Goal: Task Accomplishment & Management: Manage account settings

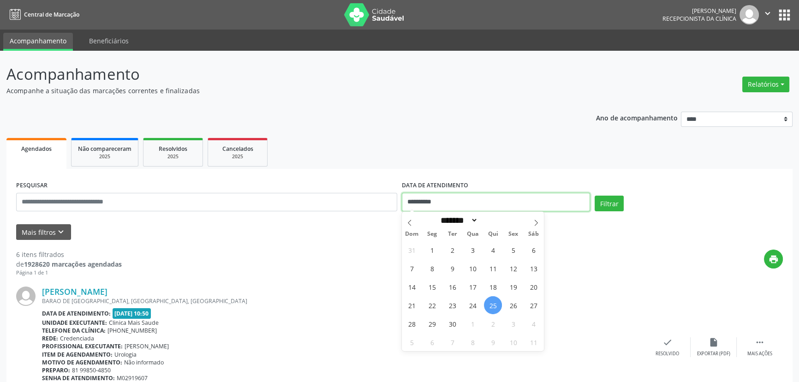
click at [443, 203] on input "**********" at bounding box center [496, 202] width 188 height 18
click at [475, 304] on span "24" at bounding box center [473, 305] width 18 height 18
type input "**********"
click at [475, 304] on span "24" at bounding box center [473, 305] width 18 height 18
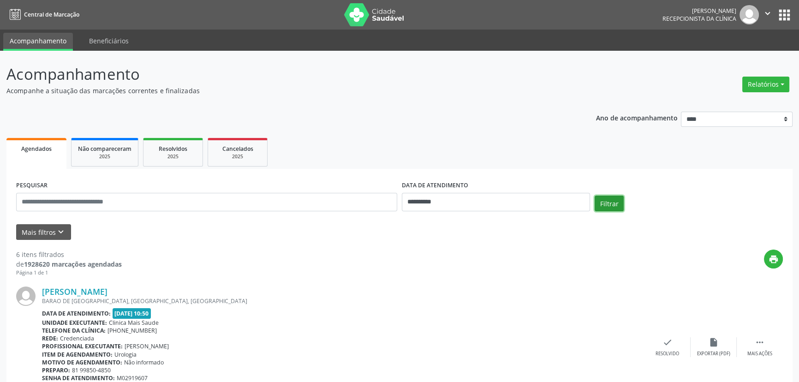
click at [612, 202] on button "Filtrar" at bounding box center [609, 204] width 29 height 16
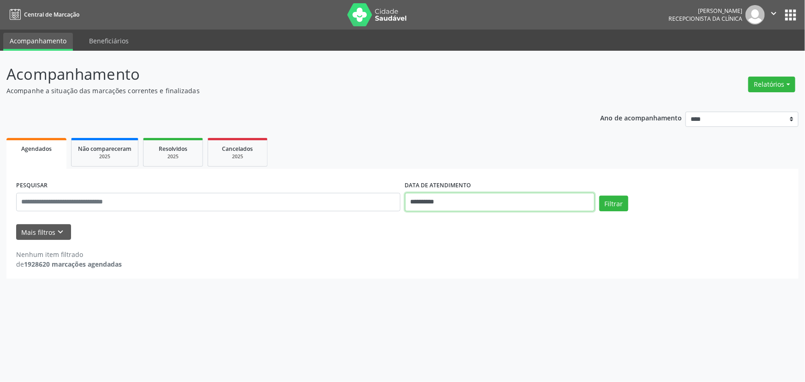
click at [481, 201] on input "**********" at bounding box center [500, 202] width 190 height 18
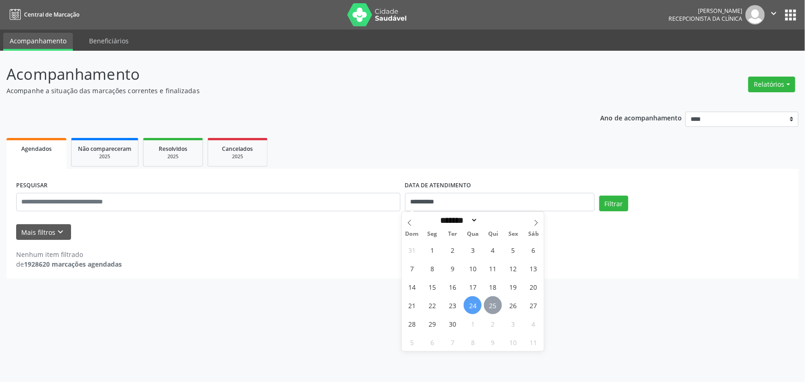
click at [490, 305] on span "25" at bounding box center [493, 305] width 18 height 18
type input "**********"
click at [607, 198] on button "Filtrar" at bounding box center [613, 204] width 29 height 16
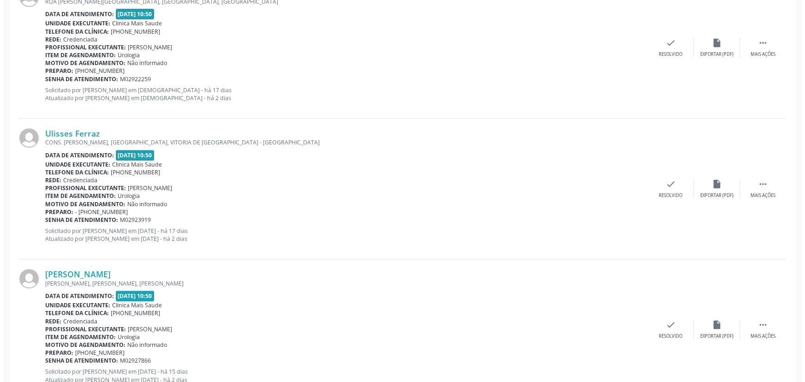
scroll to position [469, 0]
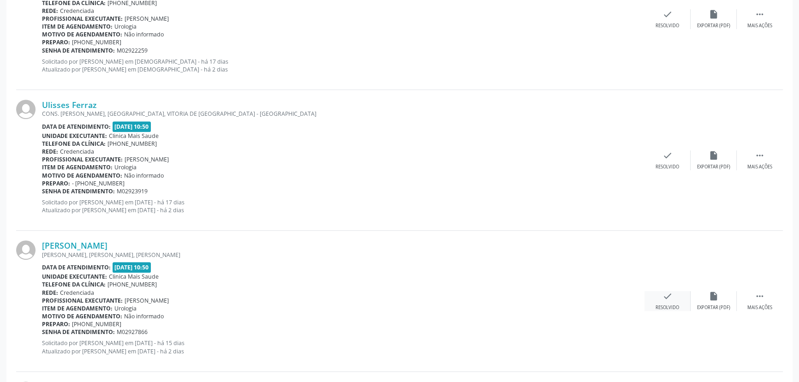
click at [675, 298] on div "check Resolvido" at bounding box center [667, 301] width 46 height 20
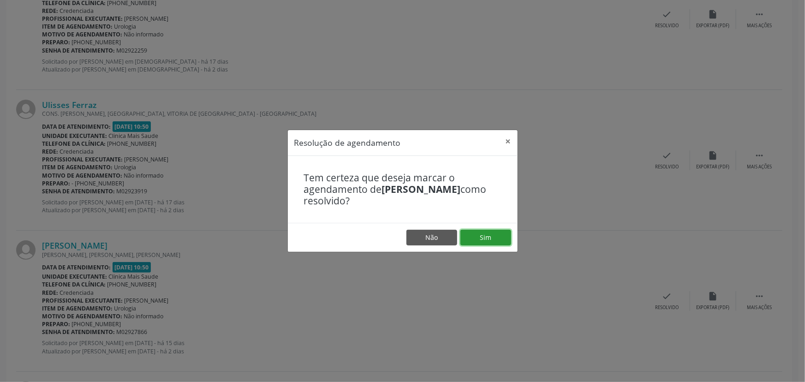
click at [488, 237] on button "Sim" at bounding box center [485, 238] width 51 height 16
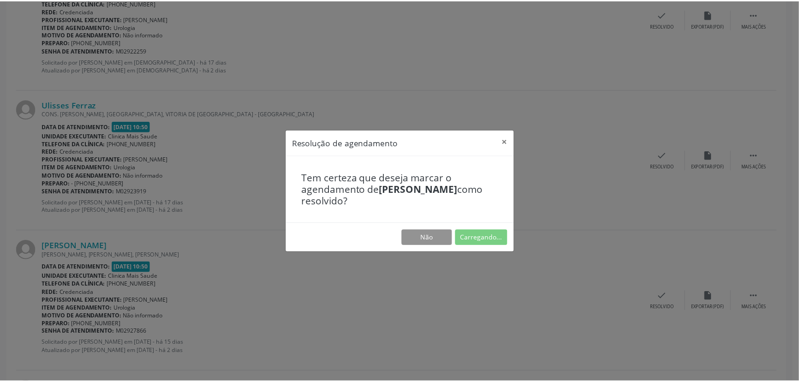
scroll to position [0, 0]
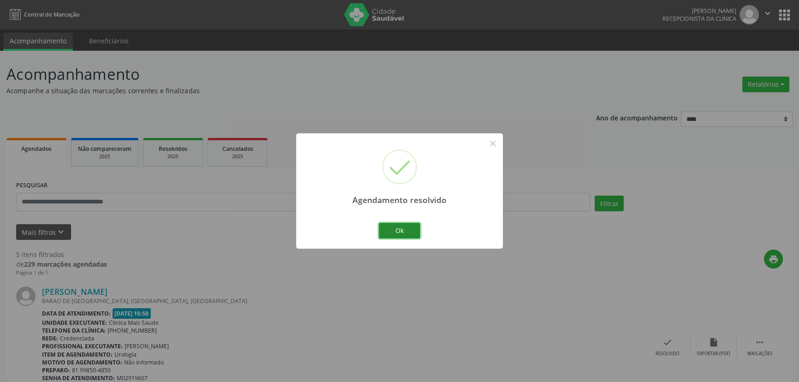
click at [411, 232] on button "Ok" at bounding box center [400, 231] width 42 height 16
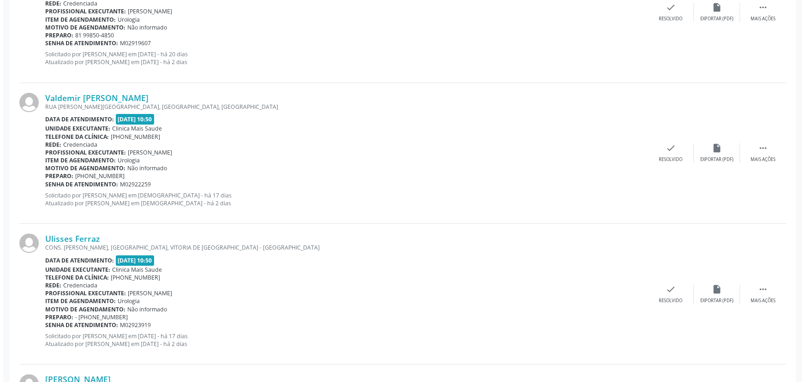
scroll to position [374, 0]
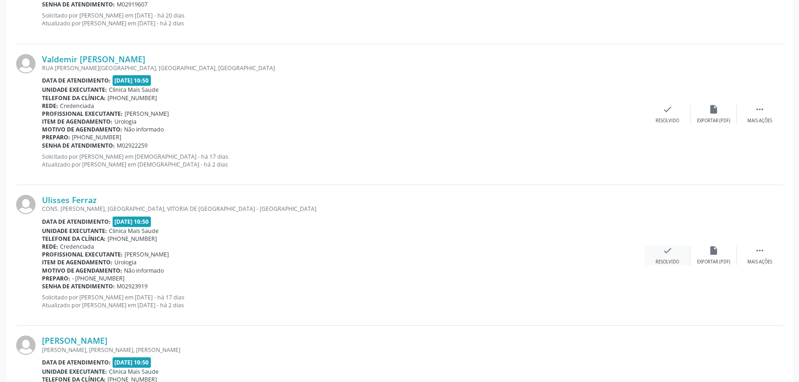
click at [660, 248] on div "check Resolvido" at bounding box center [667, 255] width 46 height 20
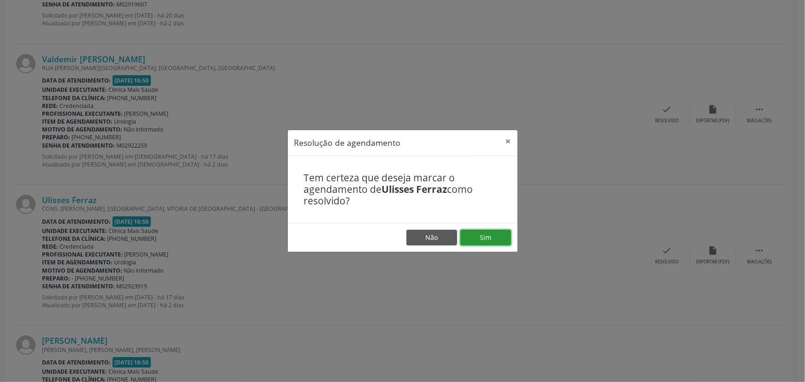
click at [489, 235] on button "Sim" at bounding box center [485, 238] width 51 height 16
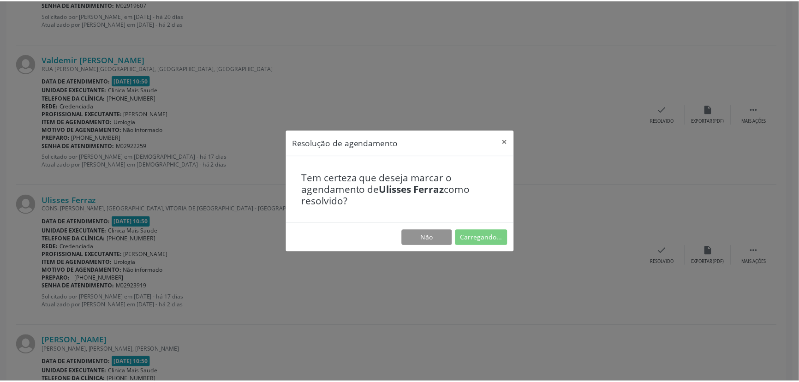
scroll to position [0, 0]
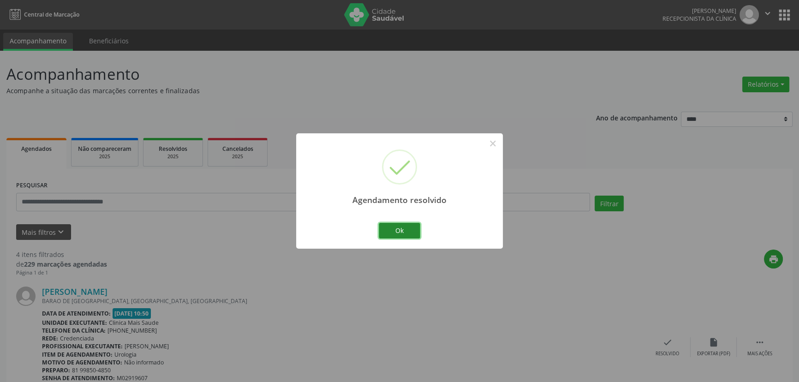
click at [405, 232] on button "Ok" at bounding box center [400, 231] width 42 height 16
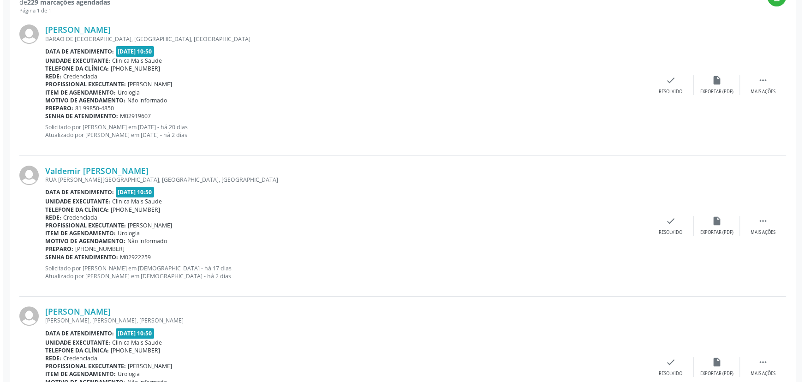
scroll to position [263, 0]
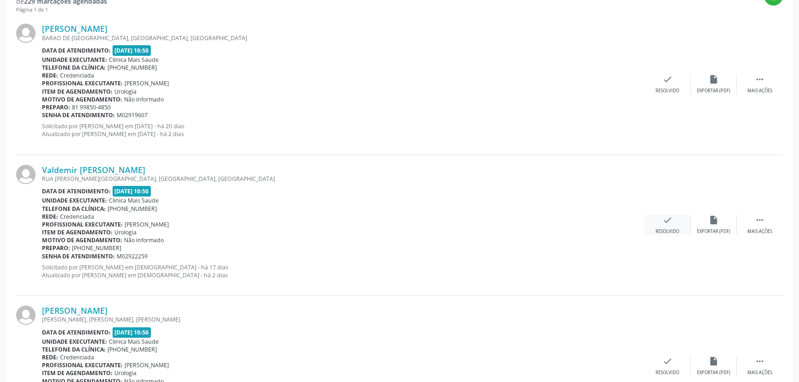
click at [668, 224] on icon "check" at bounding box center [667, 220] width 10 height 10
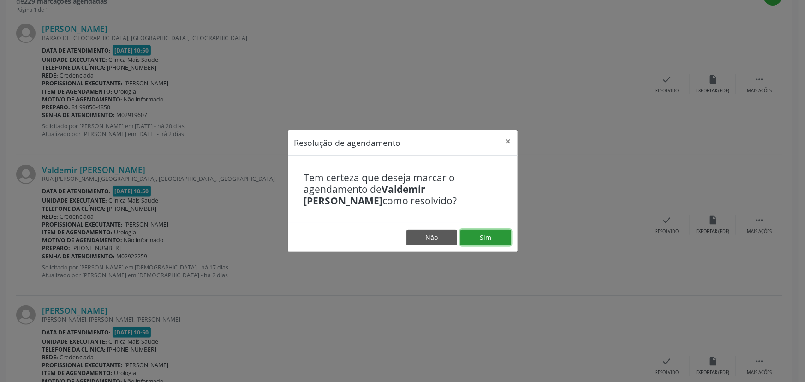
click at [490, 236] on button "Sim" at bounding box center [485, 238] width 51 height 16
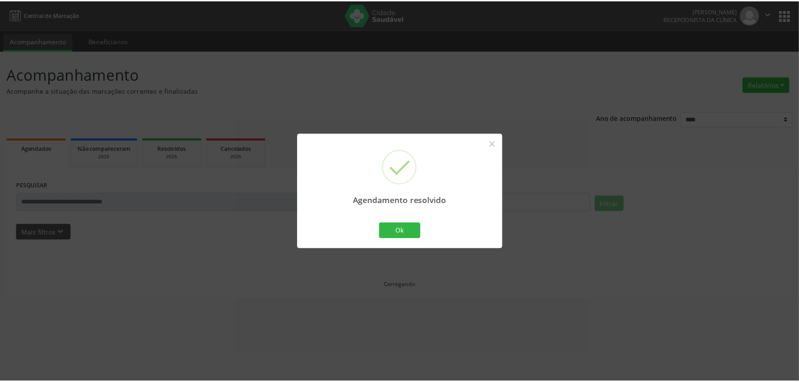
scroll to position [0, 0]
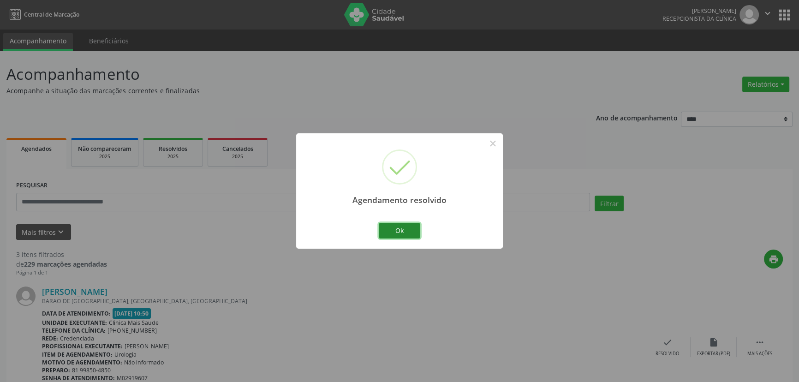
click at [413, 234] on button "Ok" at bounding box center [400, 231] width 42 height 16
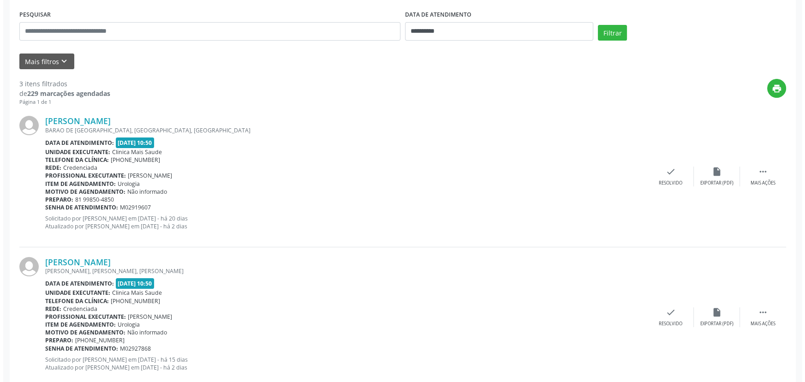
scroll to position [201, 0]
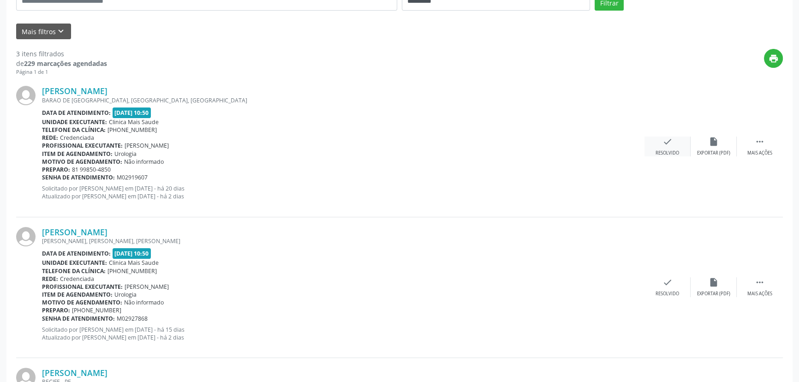
click at [666, 141] on icon "check" at bounding box center [667, 142] width 10 height 10
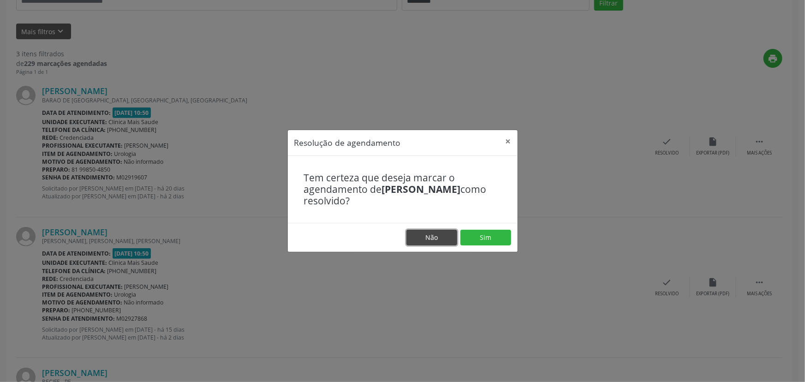
click at [432, 237] on button "Não" at bounding box center [431, 238] width 51 height 16
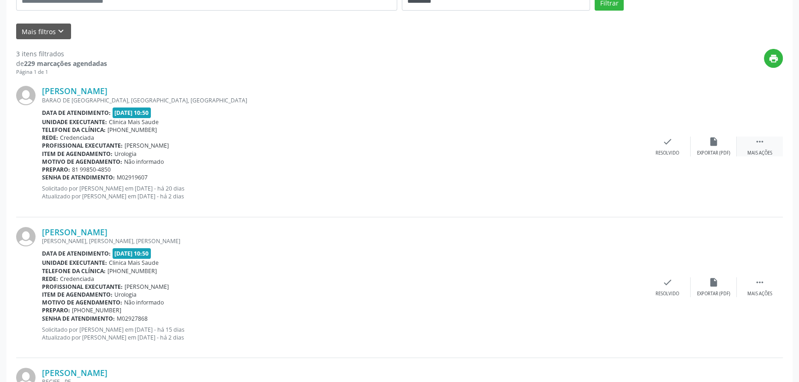
click at [760, 143] on icon "" at bounding box center [760, 142] width 10 height 10
click at [664, 147] on div "cancel Cancelar" at bounding box center [667, 147] width 46 height 20
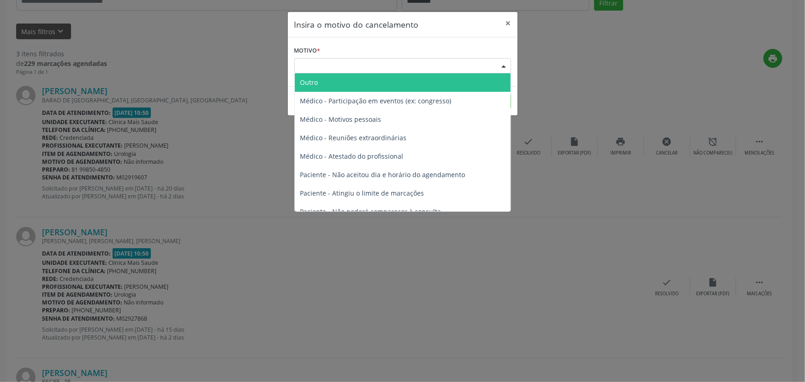
click at [378, 66] on div "Escolha o motivo" at bounding box center [402, 66] width 217 height 16
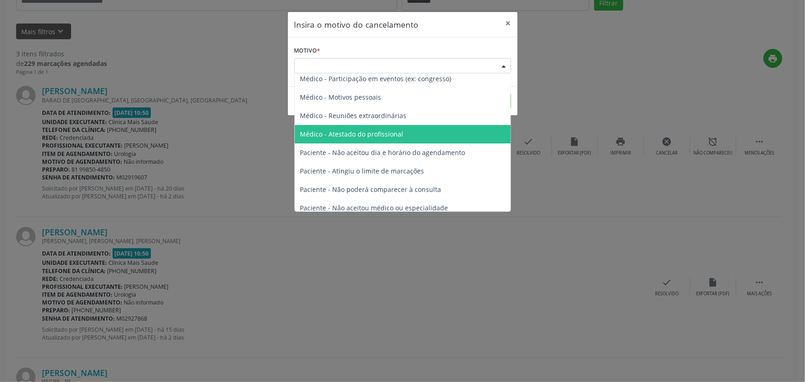
scroll to position [25, 0]
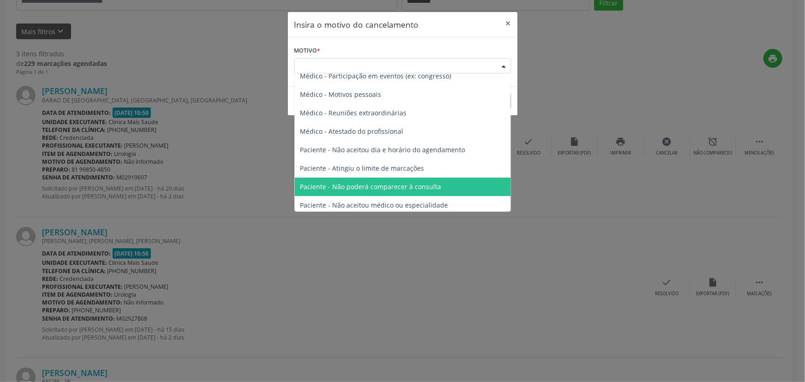
click at [428, 189] on span "Paciente - Não poderá comparecer à consulta" at bounding box center [370, 186] width 141 height 9
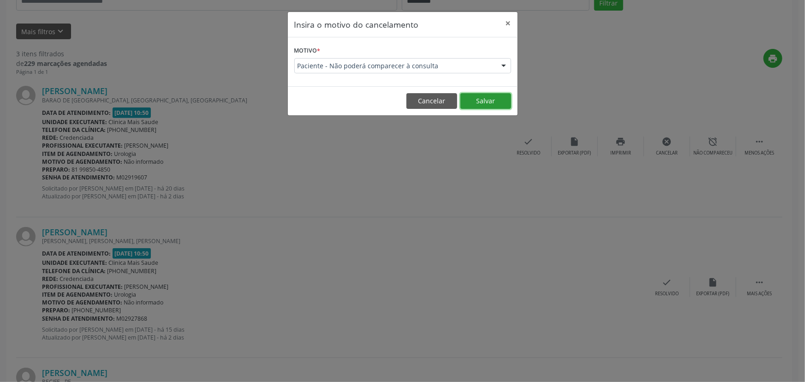
click at [484, 100] on button "Salvar" at bounding box center [485, 101] width 51 height 16
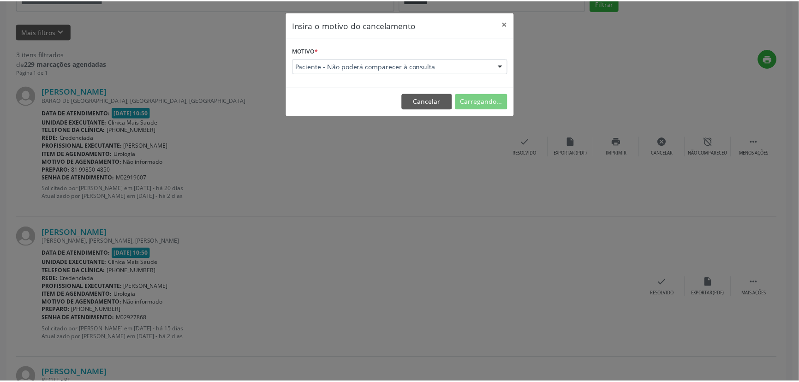
scroll to position [0, 0]
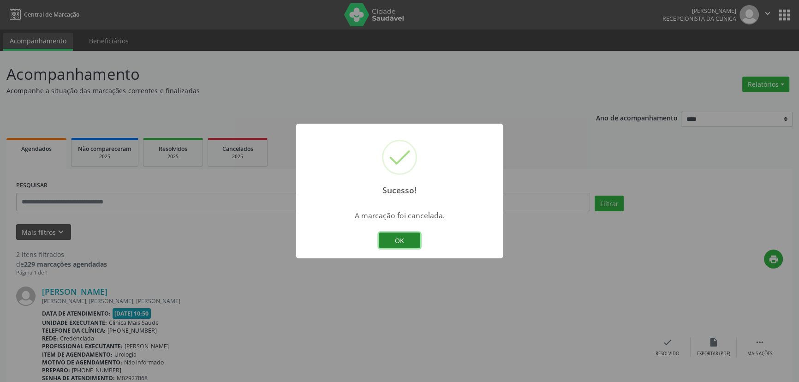
click at [410, 243] on button "OK" at bounding box center [400, 240] width 42 height 16
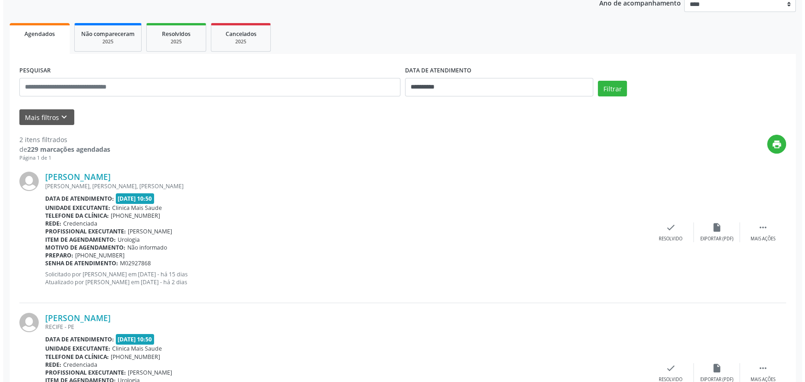
scroll to position [115, 0]
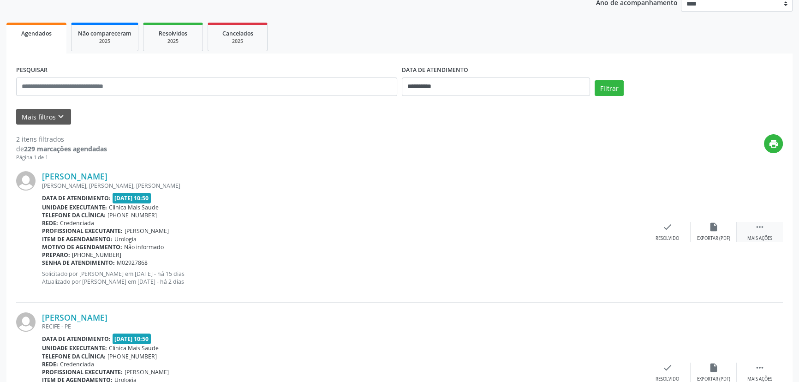
click at [755, 227] on icon "" at bounding box center [760, 227] width 10 height 10
click at [667, 230] on icon "cancel" at bounding box center [667, 227] width 10 height 10
click at [669, 233] on div "cancel Cancelar" at bounding box center [667, 232] width 46 height 20
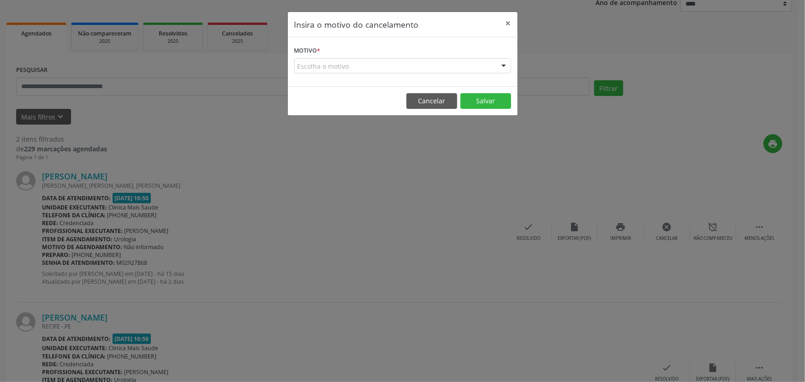
click at [419, 67] on div "Escolha o motivo" at bounding box center [402, 66] width 217 height 16
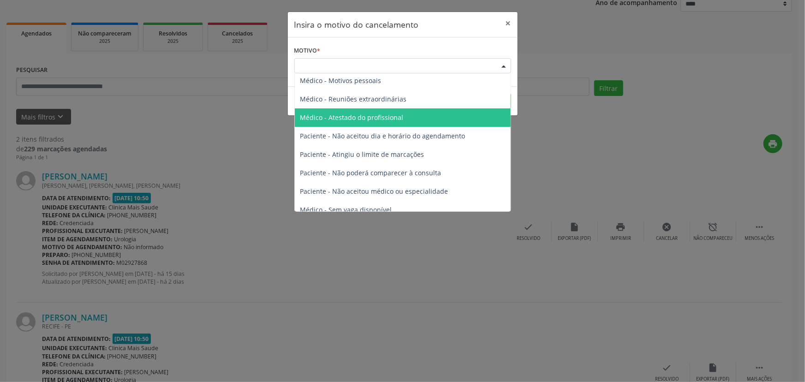
scroll to position [46, 0]
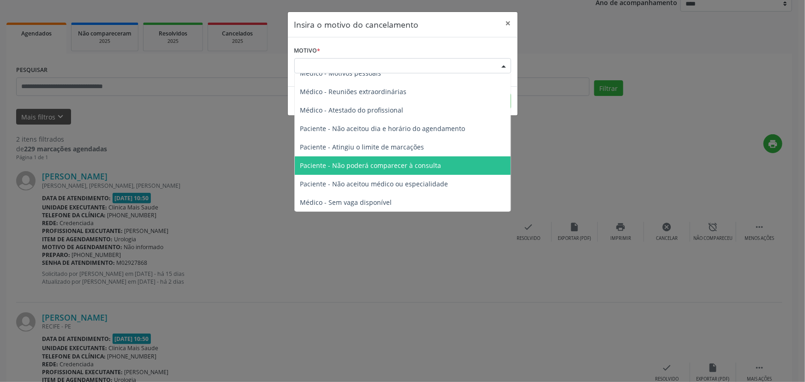
click at [387, 167] on span "Paciente - Não poderá comparecer à consulta" at bounding box center [370, 165] width 141 height 9
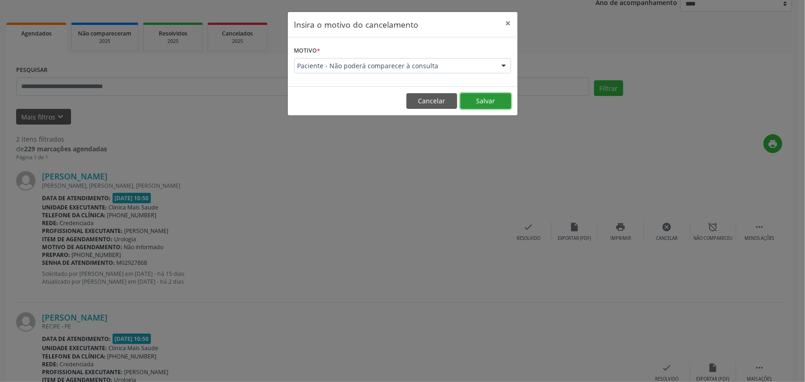
click at [488, 101] on button "Salvar" at bounding box center [485, 101] width 51 height 16
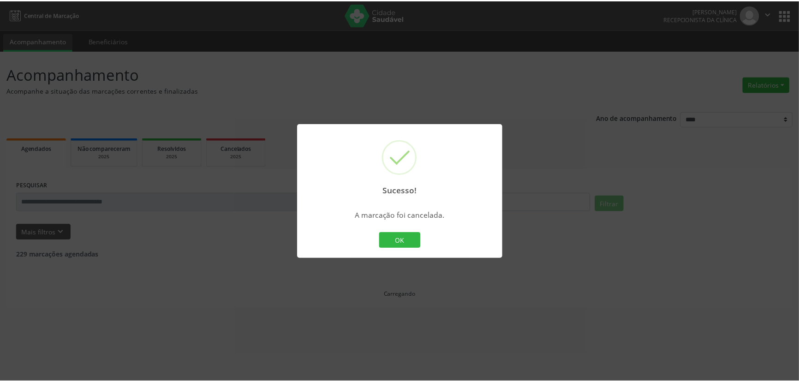
scroll to position [0, 0]
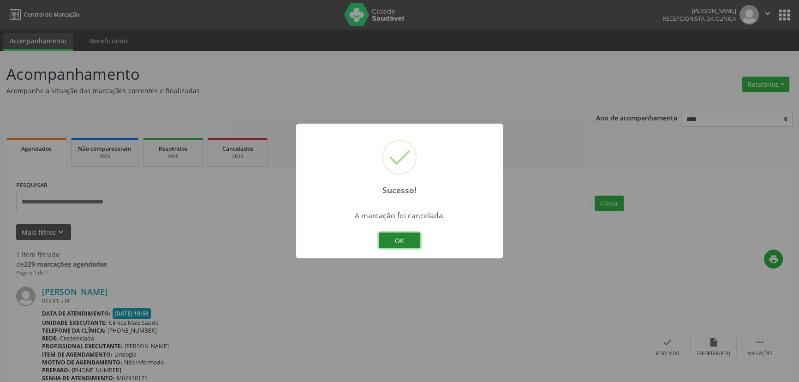
click at [403, 239] on button "OK" at bounding box center [400, 240] width 42 height 16
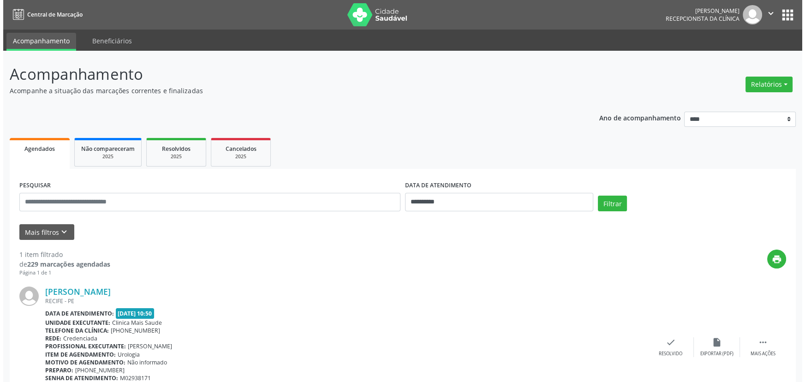
scroll to position [51, 0]
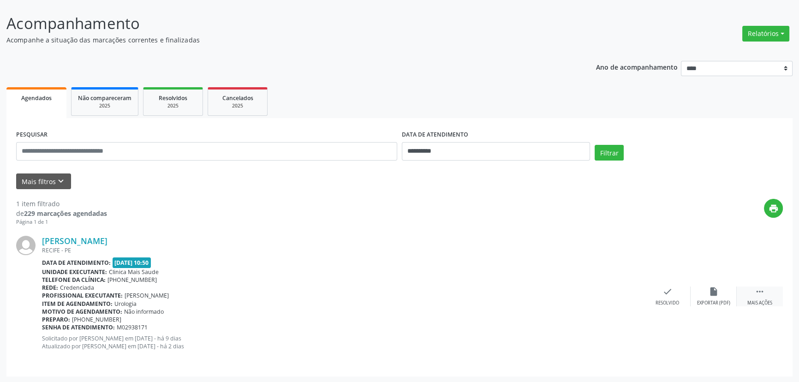
click at [759, 292] on icon "" at bounding box center [760, 291] width 10 height 10
click at [666, 293] on icon "cancel" at bounding box center [667, 291] width 10 height 10
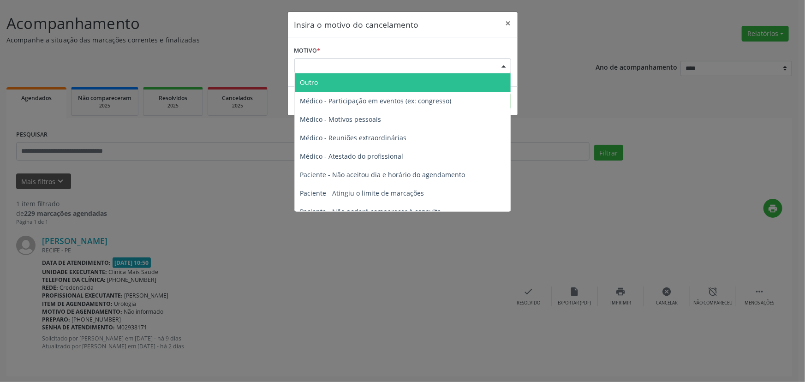
click at [426, 67] on div "Escolha o motivo" at bounding box center [402, 66] width 217 height 16
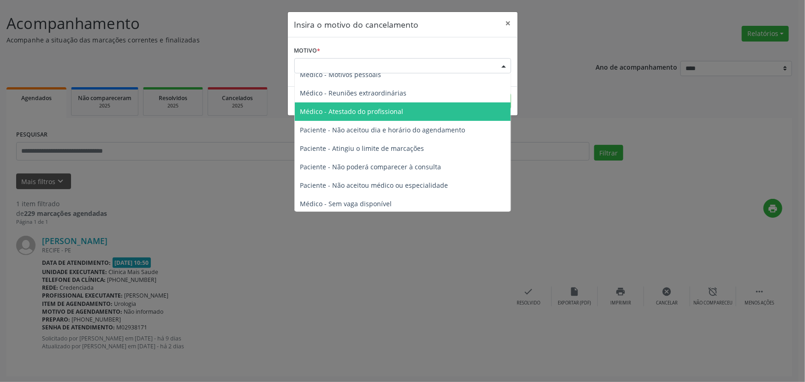
scroll to position [46, 0]
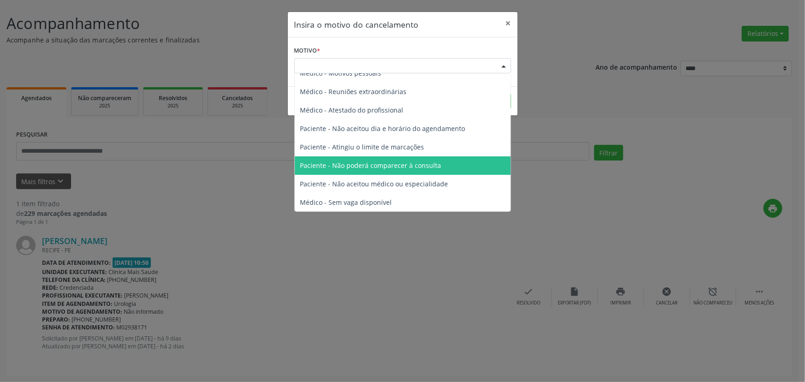
click at [424, 167] on span "Paciente - Não poderá comparecer à consulta" at bounding box center [370, 165] width 141 height 9
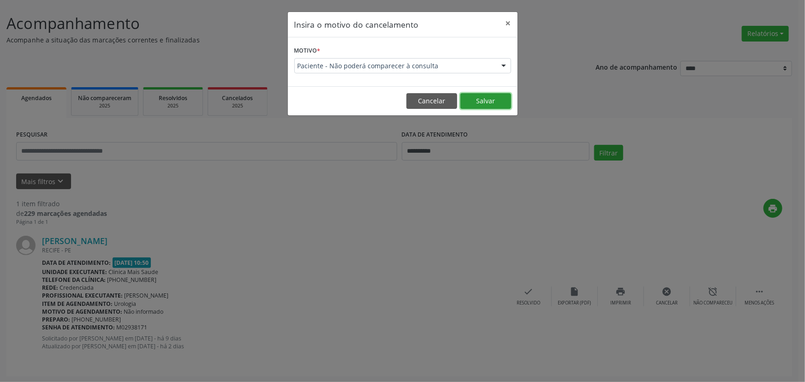
click at [482, 100] on button "Salvar" at bounding box center [485, 101] width 51 height 16
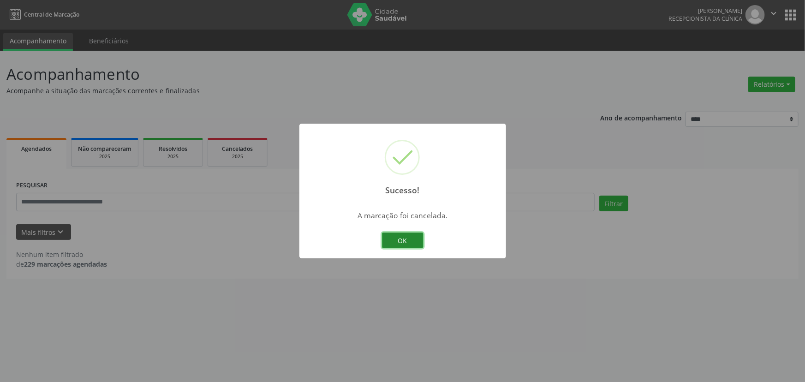
click at [399, 241] on button "OK" at bounding box center [403, 240] width 42 height 16
